Goal: Information Seeking & Learning: Find specific fact

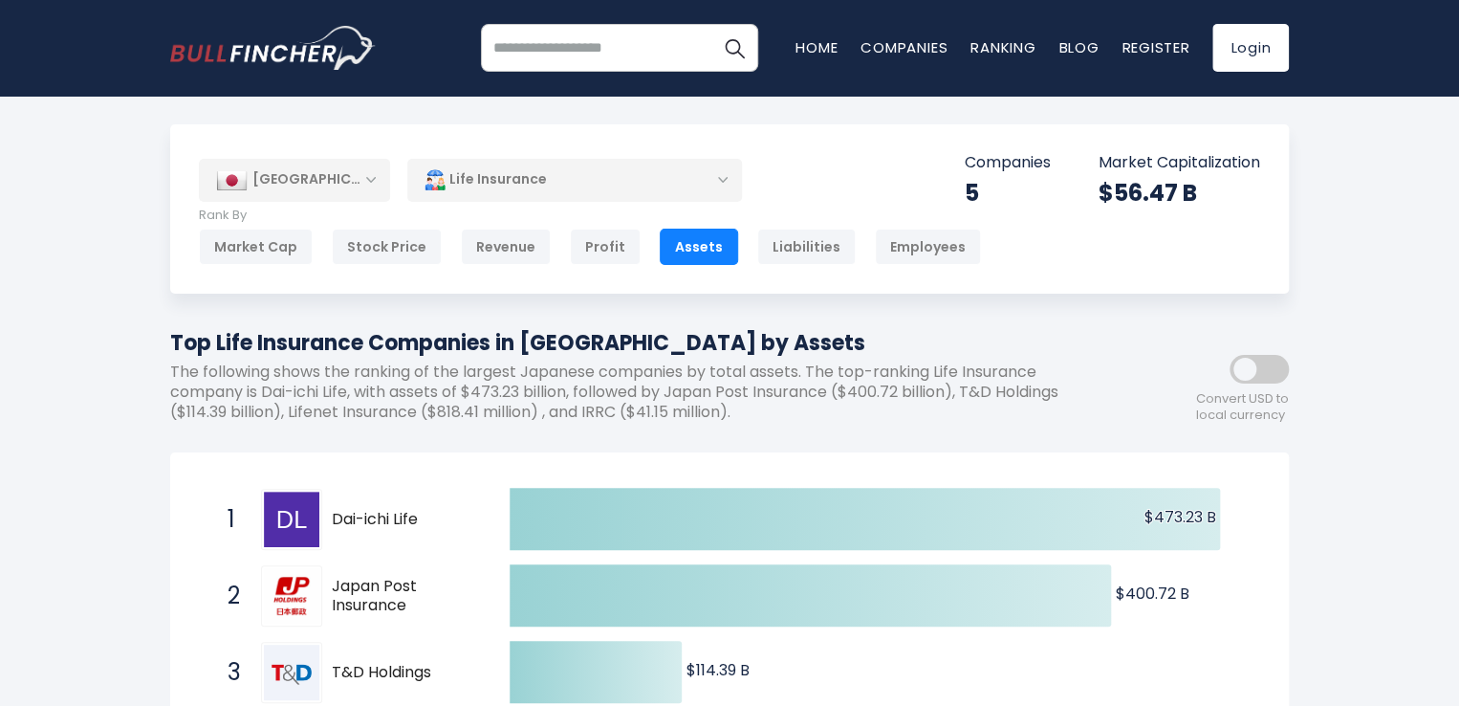
click at [492, 347] on h1 "Top Life Insurance Companies in [GEOGRAPHIC_DATA] by Assets" at bounding box center [643, 343] width 947 height 32
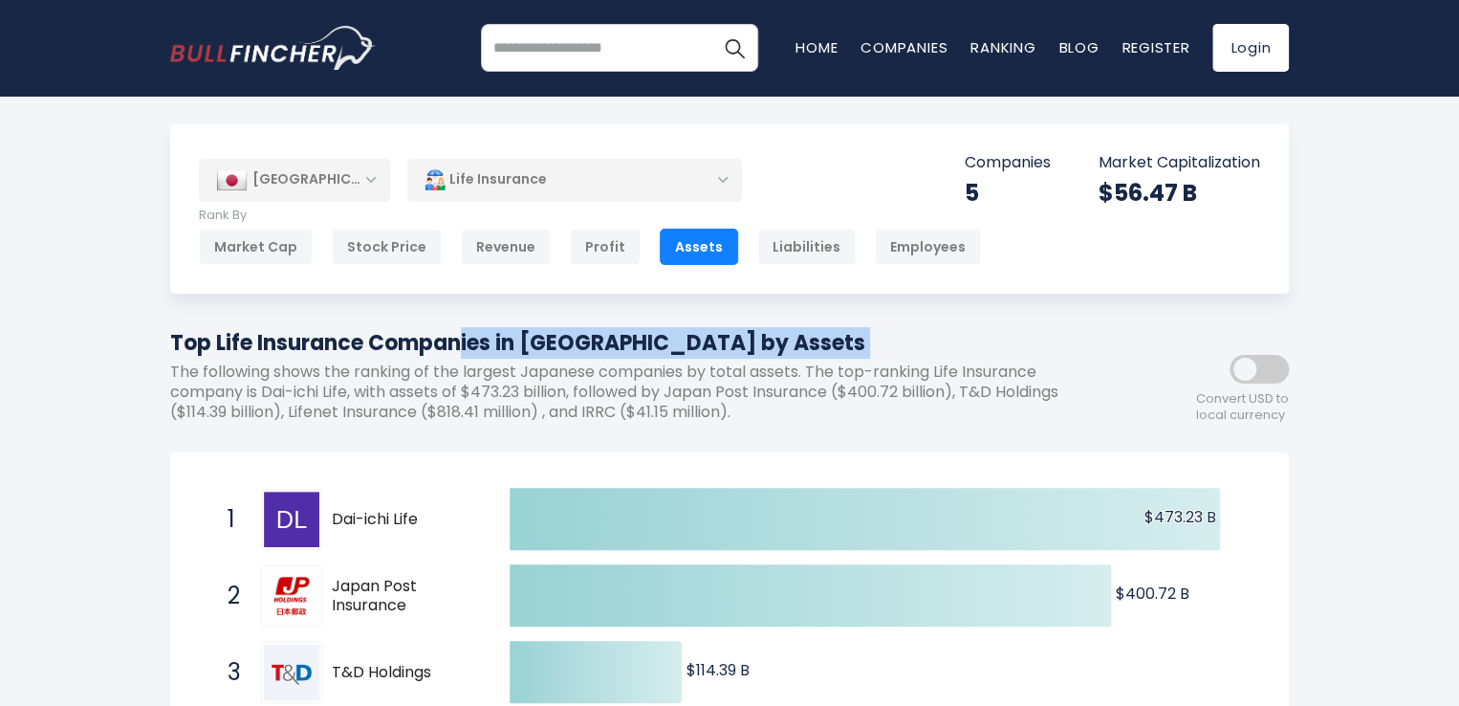
click at [492, 347] on h1 "Top Life Insurance Companies in [GEOGRAPHIC_DATA] by Assets" at bounding box center [643, 343] width 947 height 32
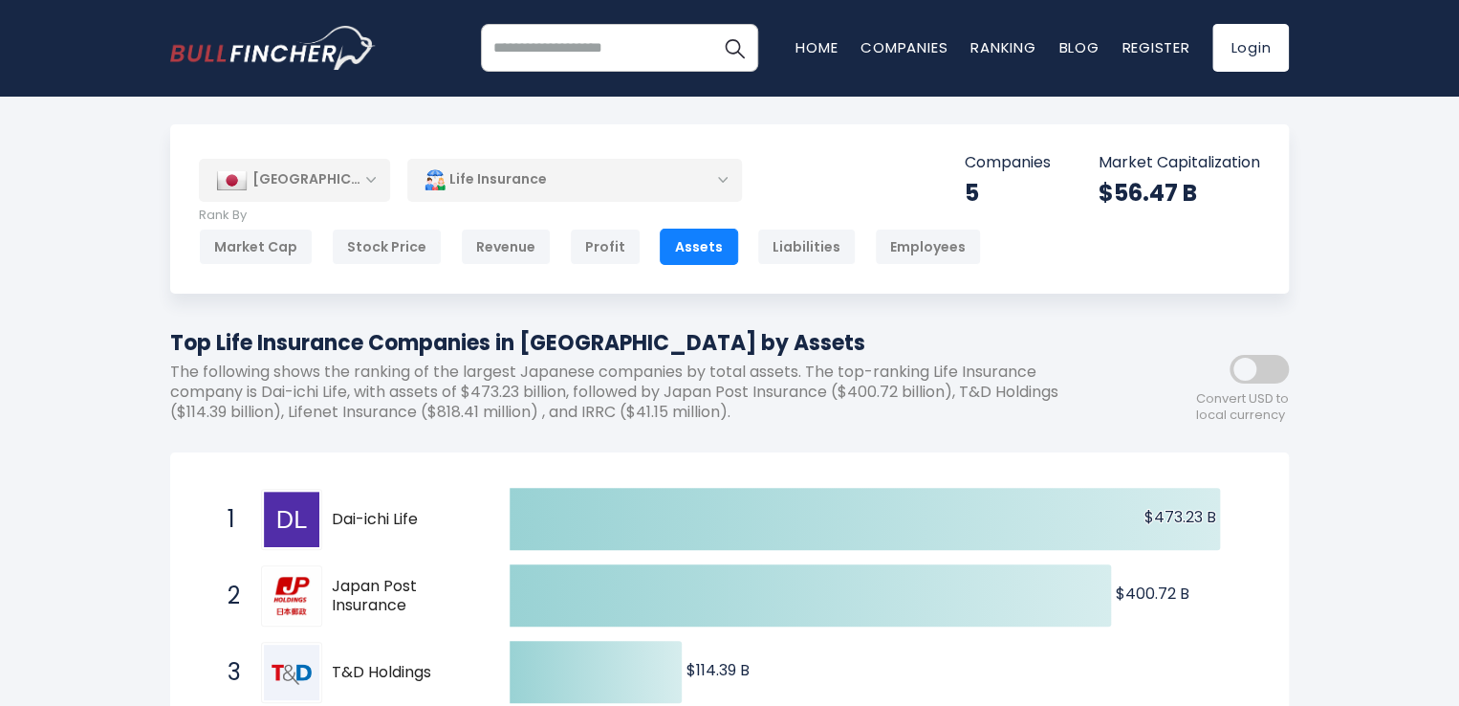
click at [454, 389] on p "The following shows the ranking of the largest Japanese companies by total asse…" at bounding box center [643, 391] width 947 height 59
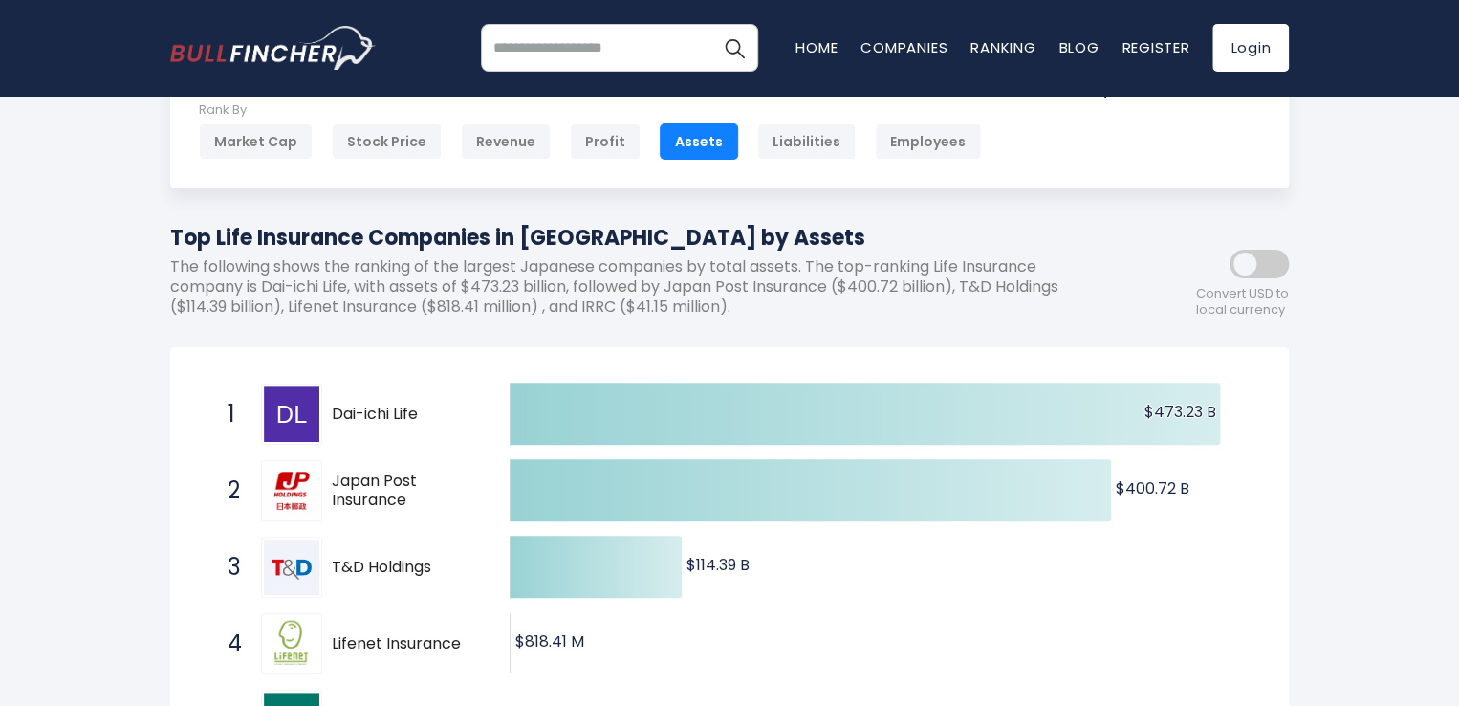
scroll to position [106, 0]
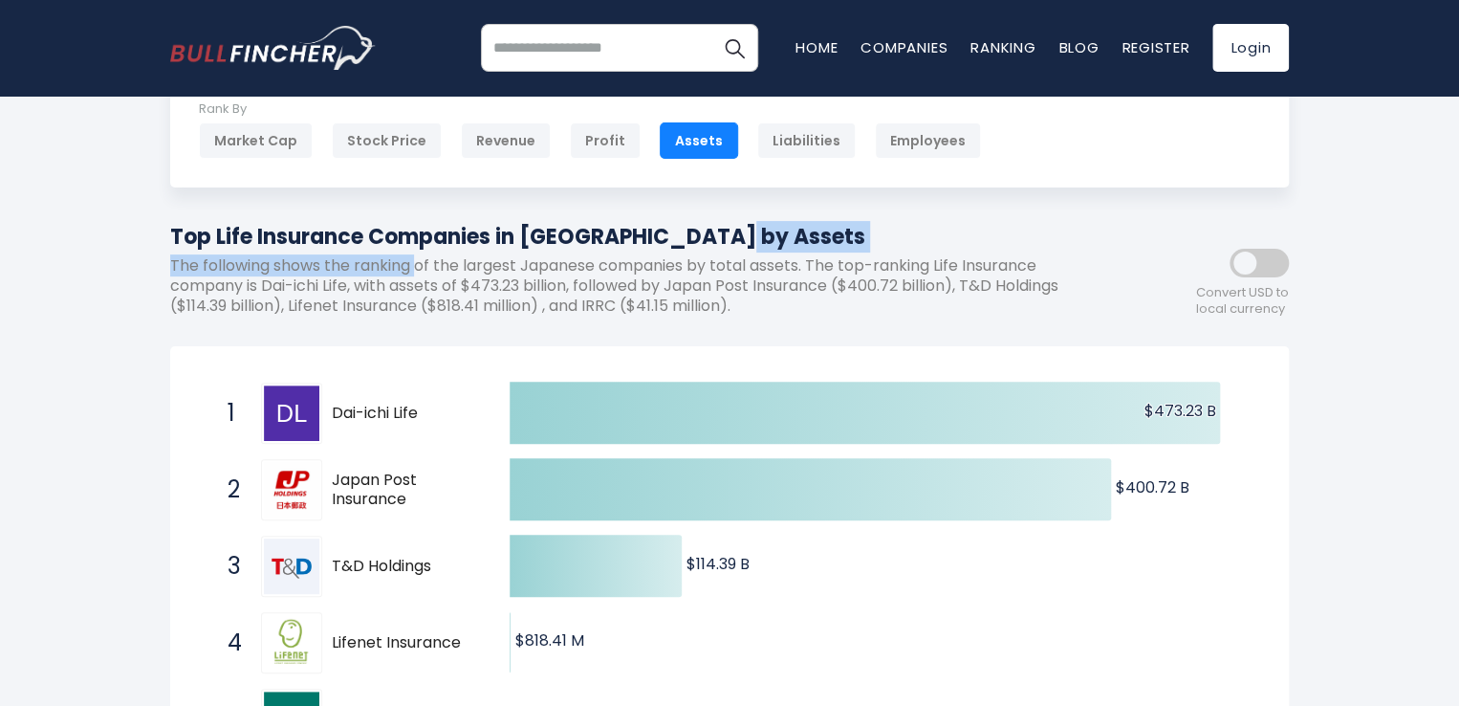
drag, startPoint x: 445, startPoint y: 248, endPoint x: 410, endPoint y: 283, distance: 49.4
click at [410, 283] on div "Top Life Insurance Companies in [GEOGRAPHIC_DATA] by Assets The following shows…" at bounding box center [643, 276] width 947 height 110
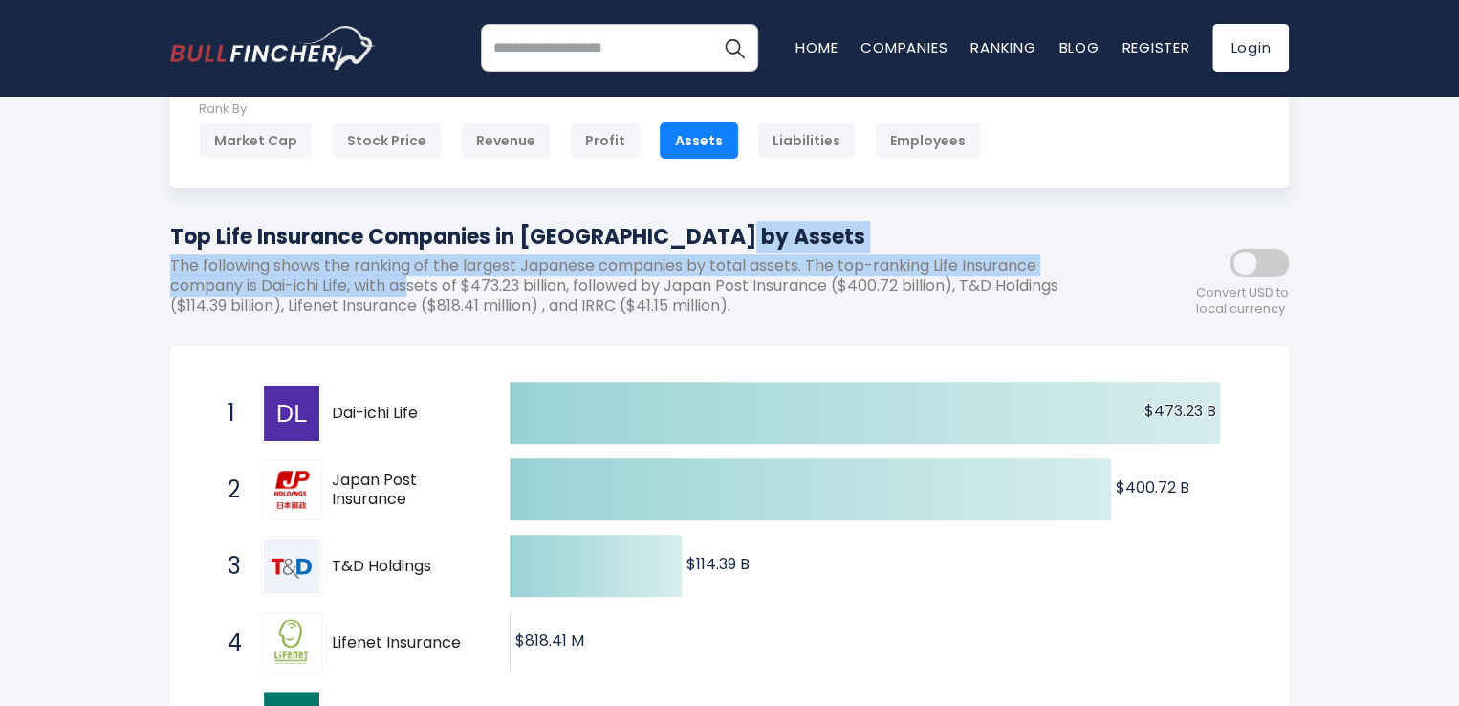
click at [410, 283] on p "The following shows the ranking of the largest Japanese companies by total asse…" at bounding box center [643, 285] width 947 height 59
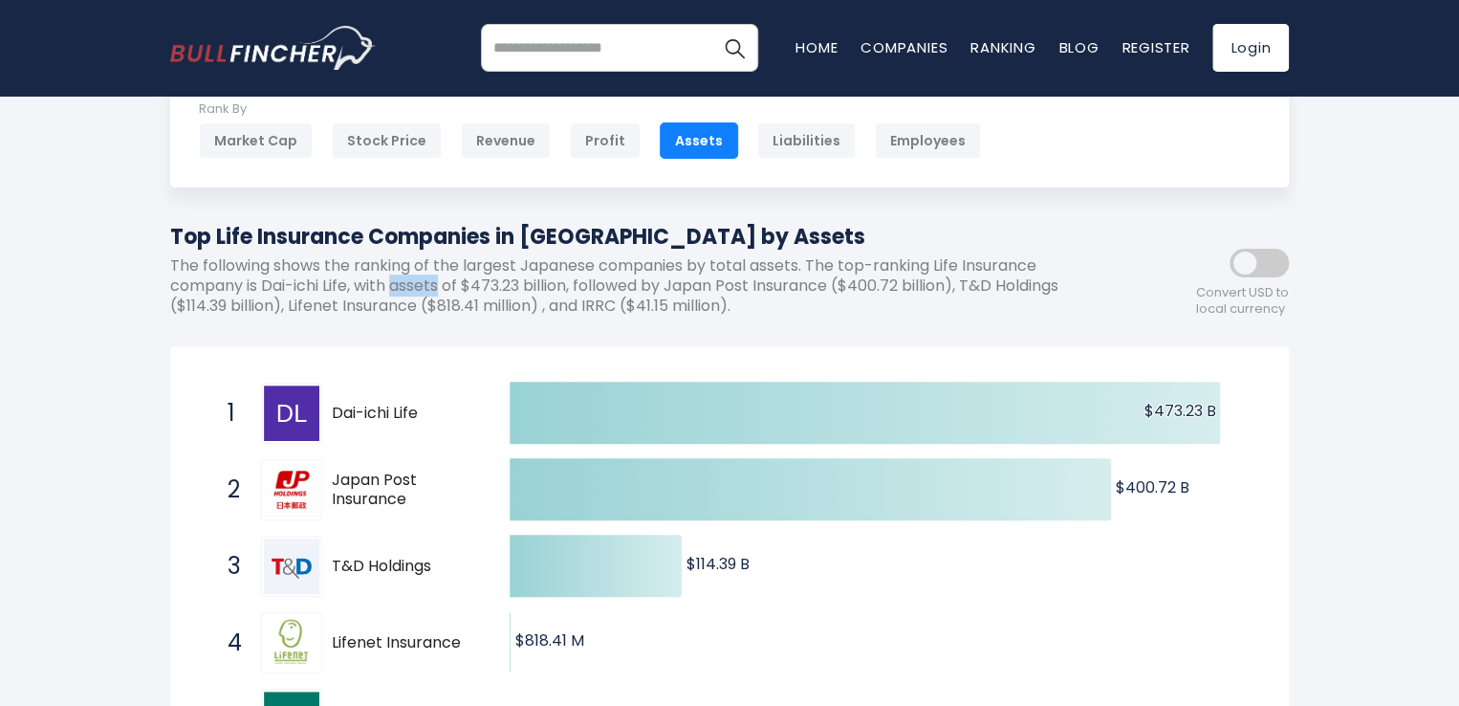
click at [410, 283] on p "The following shows the ranking of the largest Japanese companies by total asse…" at bounding box center [643, 285] width 947 height 59
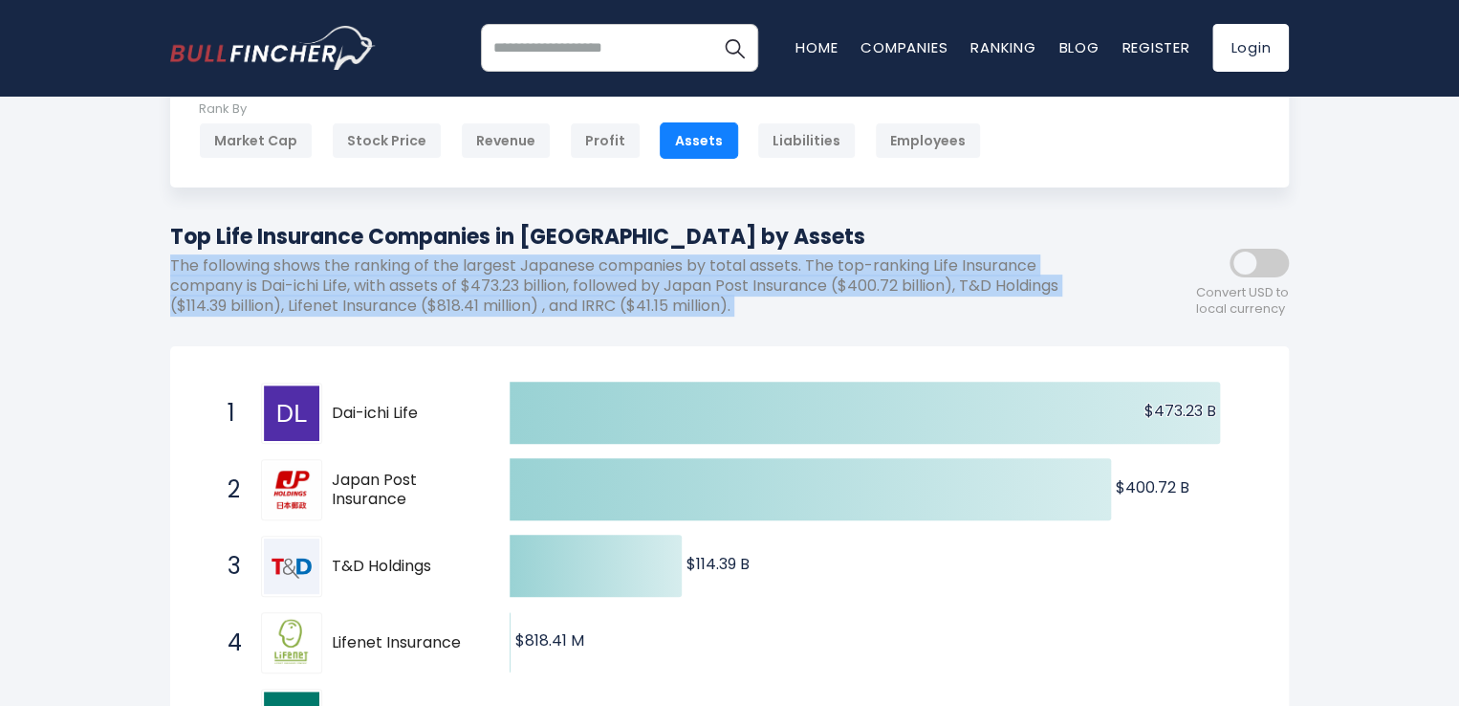
click at [410, 283] on p "The following shows the ranking of the largest Japanese companies by total asse…" at bounding box center [643, 285] width 947 height 59
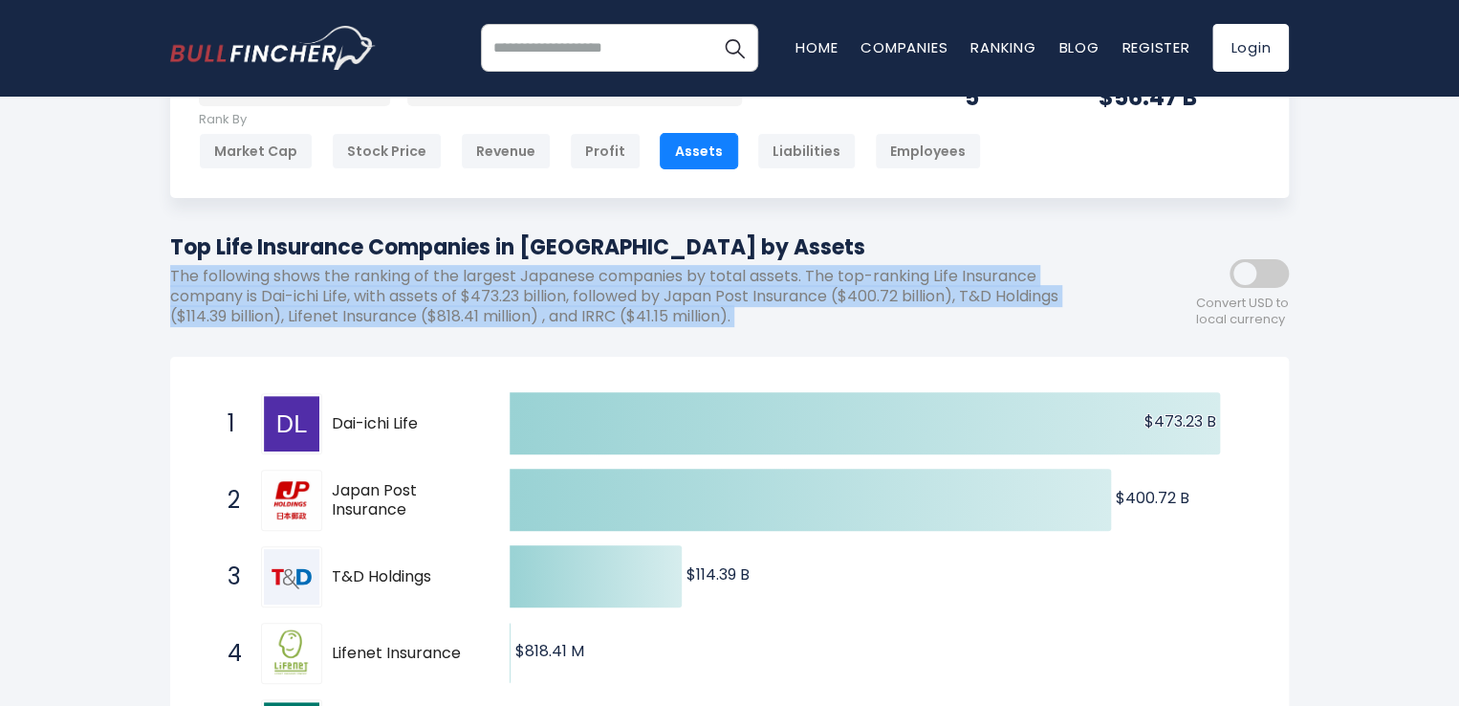
scroll to position [94, 0]
